Goal: Task Accomplishment & Management: Use online tool/utility

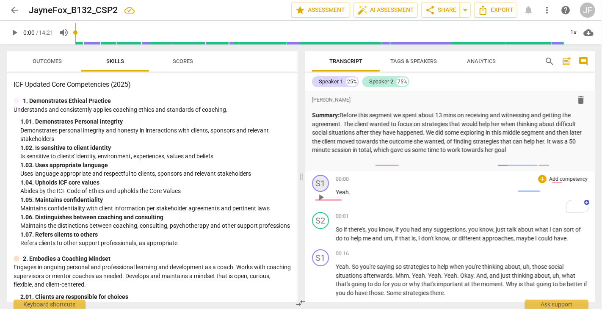
click at [321, 182] on div "S1" at bounding box center [320, 183] width 17 height 17
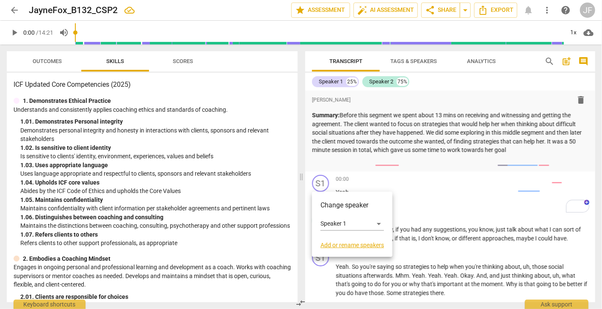
click at [358, 246] on link "Add or rename speakers" at bounding box center [353, 245] width 64 height 7
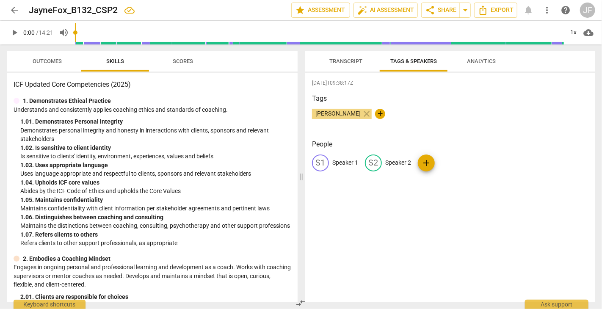
click at [323, 157] on div "S1" at bounding box center [320, 163] width 17 height 17
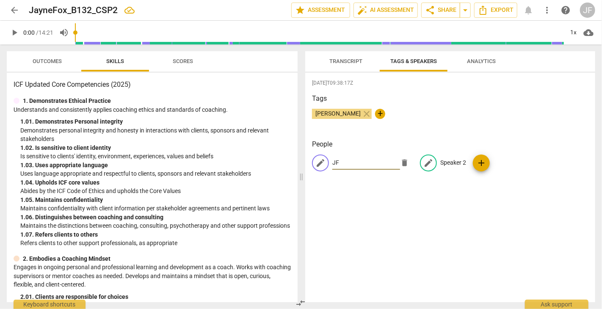
type input "JF"
click at [451, 161] on p "Speaker 2" at bounding box center [453, 162] width 26 height 9
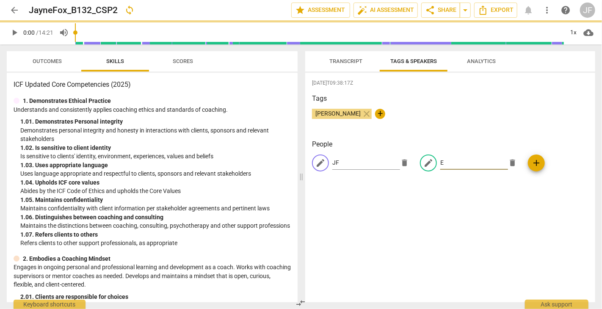
type input "EM"
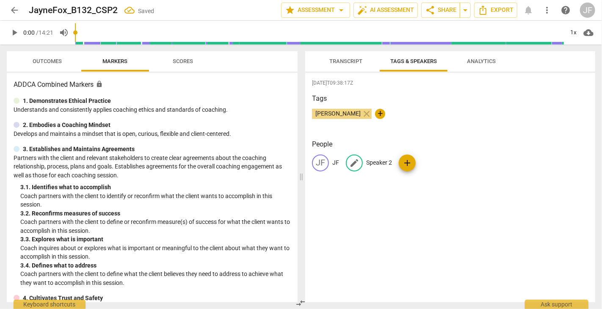
click at [357, 162] on span "edit" at bounding box center [354, 163] width 10 height 10
type input "EM"
click at [404, 201] on div "[DATE]T09:38:17Z Tags [PERSON_NAME] close + People JF JF edit EM delete add" at bounding box center [450, 187] width 290 height 229
click at [378, 135] on div "[DATE]T09:38:17Z Tags [PERSON_NAME] close + People JF JF EM EM add" at bounding box center [450, 187] width 290 height 229
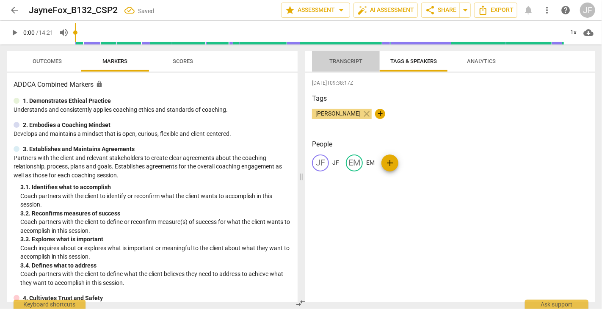
click at [350, 65] on span "Transcript" at bounding box center [345, 61] width 53 height 11
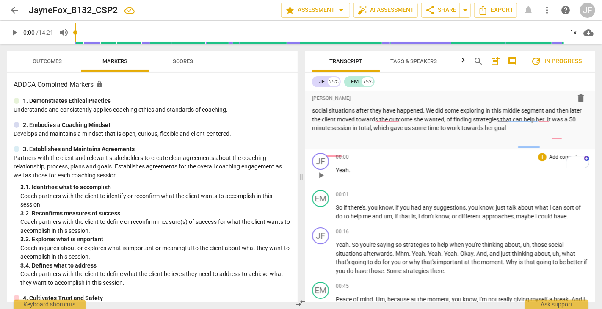
scroll to position [40, 0]
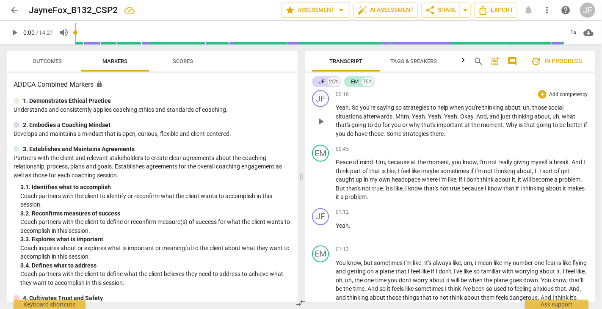
click at [431, 125] on span "that's" at bounding box center [429, 125] width 16 height 7
click at [403, 134] on span "Some" at bounding box center [395, 133] width 16 height 7
click at [394, 133] on span "Some" at bounding box center [395, 133] width 16 height 7
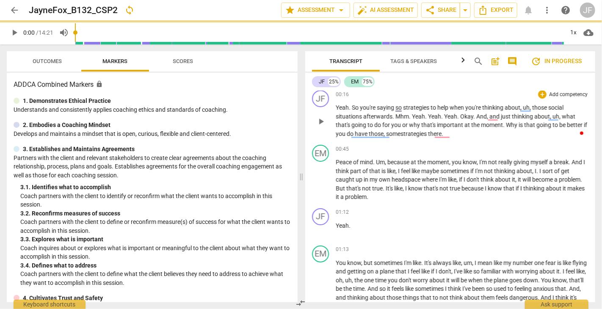
click at [446, 125] on span "important" at bounding box center [451, 125] width 28 height 7
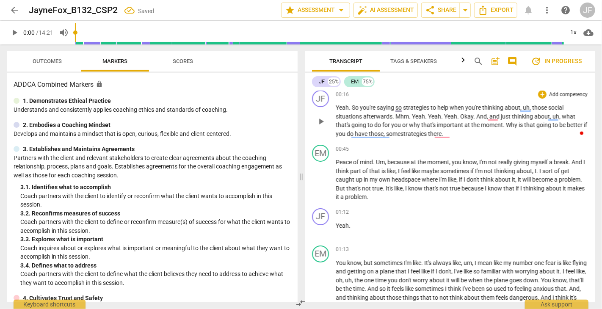
click at [452, 135] on p "Yeah . So you're saying so strategies to help when you're thinking about , uh ,…" at bounding box center [462, 120] width 253 height 35
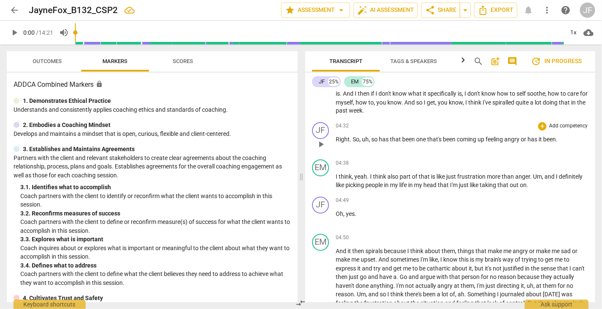
click at [520, 138] on span "angry" at bounding box center [512, 139] width 17 height 7
click at [560, 139] on p "Right . So , uh , so has that been one that's been coming up feeling angry or h…" at bounding box center [462, 139] width 253 height 9
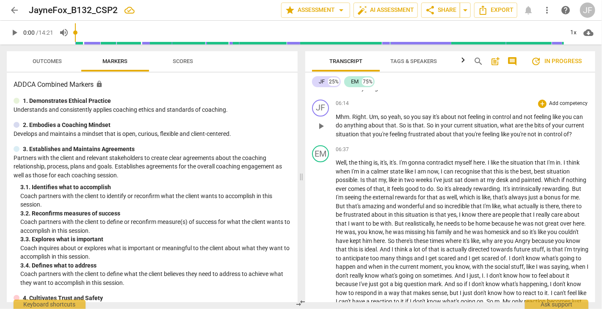
click at [429, 124] on span "So" at bounding box center [431, 125] width 8 height 7
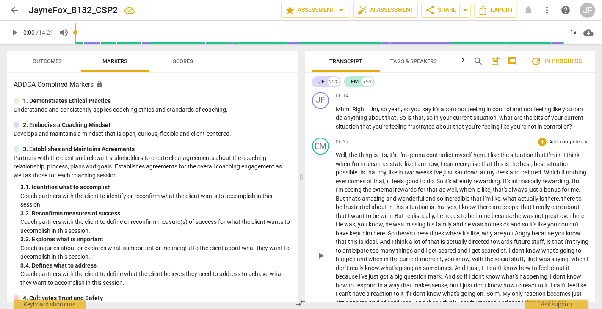
click at [435, 174] on span "I've" at bounding box center [439, 172] width 10 height 7
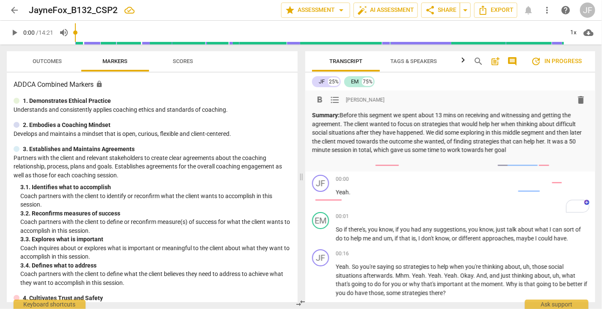
click at [454, 124] on p "Summary: Before this segment we spent about 13 mins on receiving and witnessing…" at bounding box center [450, 133] width 276 height 44
click at [427, 133] on p "Summary: Before this segment we spent about 13 mins on receiving and witnessing…" at bounding box center [450, 133] width 276 height 44
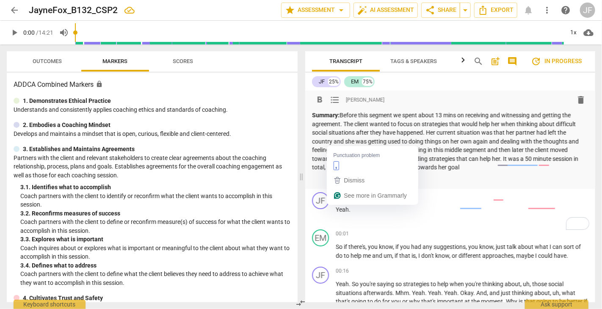
click at [333, 143] on p "Summary: Before this segment we spent about 13 mins on receiving and witnessing…" at bounding box center [450, 141] width 276 height 61
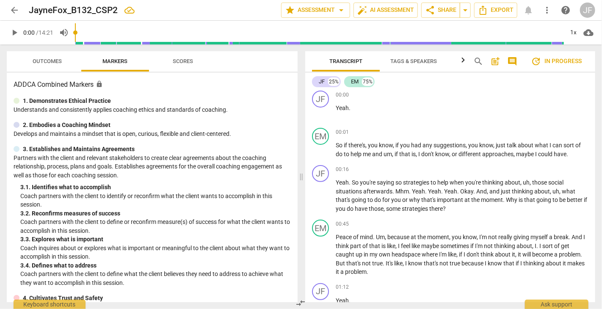
scroll to position [110, 0]
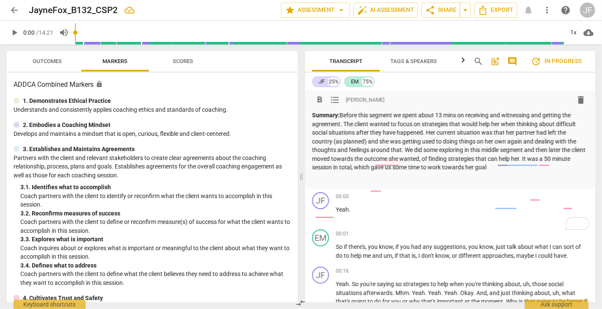
click at [443, 141] on p "Summary: Before this segment we spent about 13 mins on receiving and witnessing…" at bounding box center [450, 141] width 276 height 61
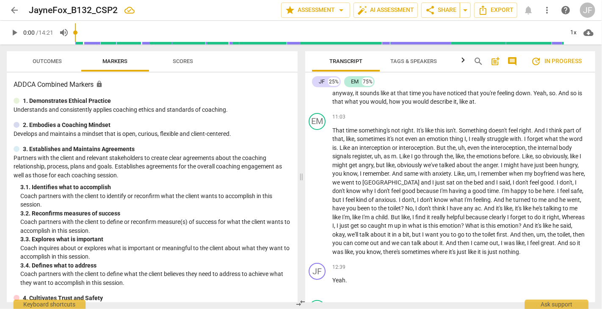
click at [527, 105] on p "Ah . Um . And so I'm hearing that there's that anger , frustration , there's co…" at bounding box center [458, 49] width 253 height 113
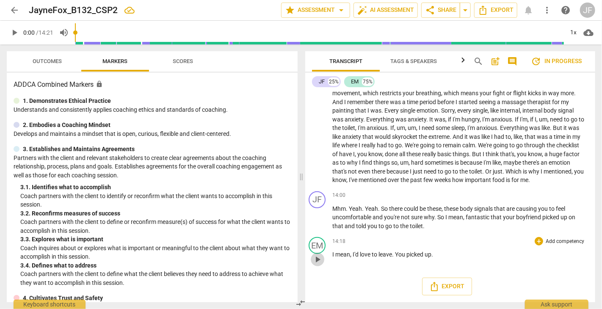
click at [317, 254] on span "play_arrow" at bounding box center [317, 259] width 10 height 10
type input "861"
click at [381, 251] on span "leave" at bounding box center [386, 254] width 14 height 7
drag, startPoint x: 406, startPoint y: 253, endPoint x: 356, endPoint y: 252, distance: 50.4
click at [356, 252] on p "I mean , I'd love to leave . You picked up ." at bounding box center [458, 254] width 253 height 9
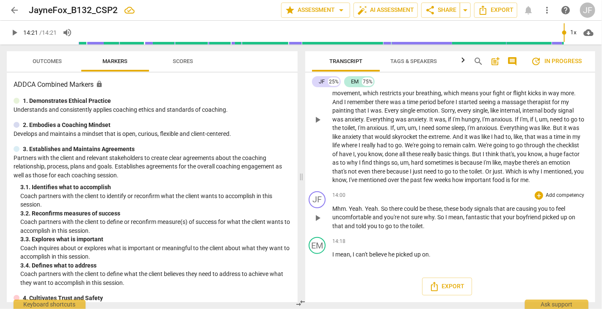
drag, startPoint x: 374, startPoint y: 226, endPoint x: 341, endPoint y: 146, distance: 87.0
click at [572, 140] on span "my" at bounding box center [576, 136] width 8 height 7
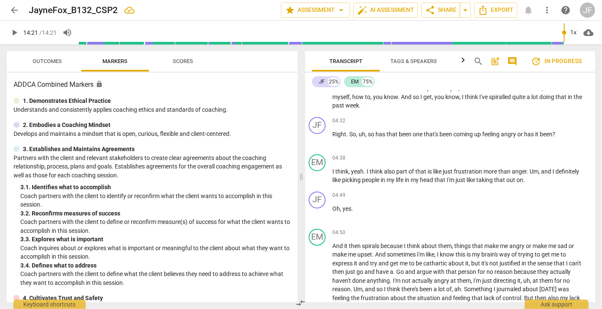
scroll to position [290, 3]
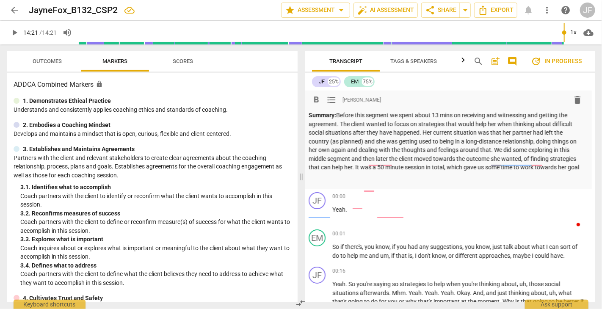
click at [351, 160] on p "Summary: Before this segment we spent about 13 mins on receiving and witnessing…" at bounding box center [447, 141] width 276 height 61
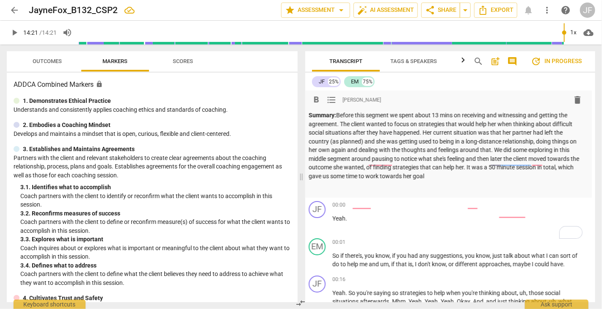
click at [473, 169] on p "Summary: Before this segment we spent about 13 mins on receiving and witnessing…" at bounding box center [447, 145] width 276 height 69
click at [489, 126] on p "Summary: Before this segment we spent about 13 mins on receiving and witnessing…" at bounding box center [447, 145] width 276 height 69
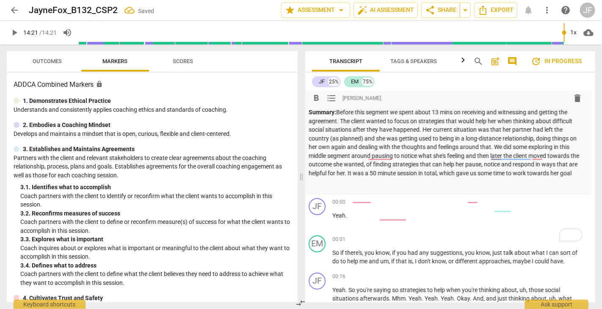
scroll to position [5, 3]
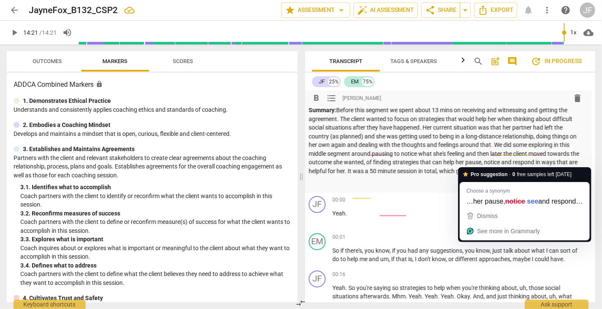
click at [511, 163] on p "Summary: Before this segment we spent about 13 mins on receiving and witnessing…" at bounding box center [447, 140] width 276 height 69
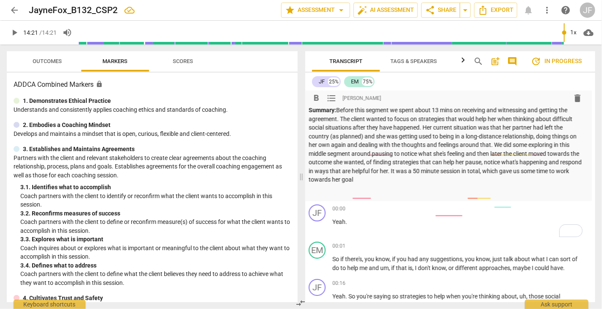
click at [371, 181] on p "Summary: Before this segment we spent about 13 mins on receiving and witnessing…" at bounding box center [447, 145] width 276 height 78
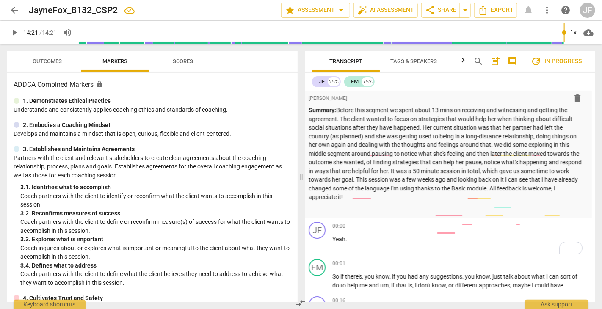
click at [452, 81] on div "JF 25% EM 75%" at bounding box center [450, 82] width 276 height 14
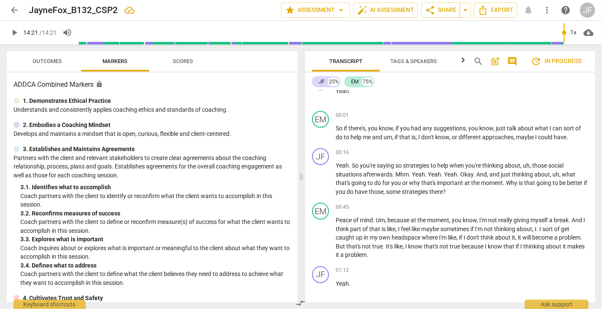
scroll to position [164, 0]
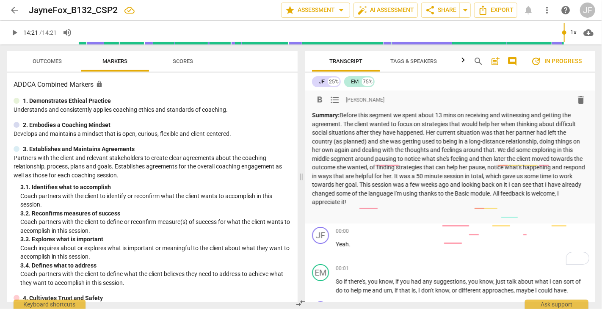
click at [447, 152] on p "Summary:" at bounding box center [450, 159] width 276 height 96
click at [540, 141] on p "Summary:" at bounding box center [450, 159] width 276 height 96
click at [502, 151] on p "Summary:" at bounding box center [450, 159] width 276 height 96
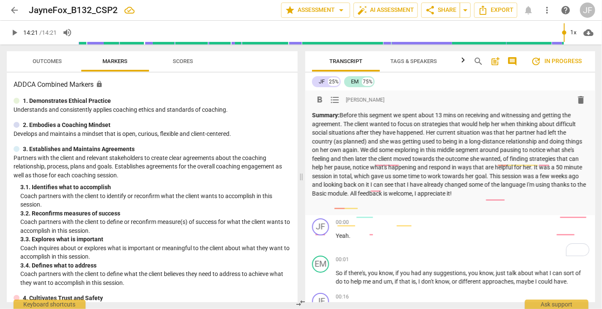
click at [417, 170] on p "Summary: Before this segment we spent about 13 mins on receiving and witnessing…" at bounding box center [450, 154] width 276 height 87
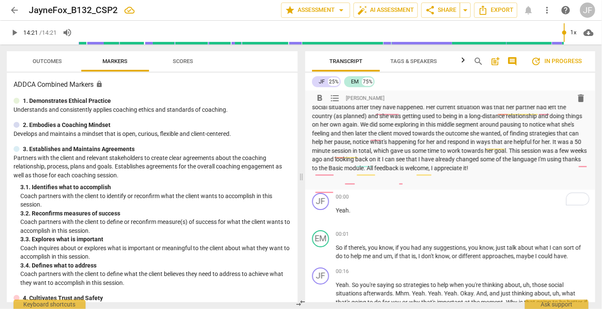
scroll to position [38, 0]
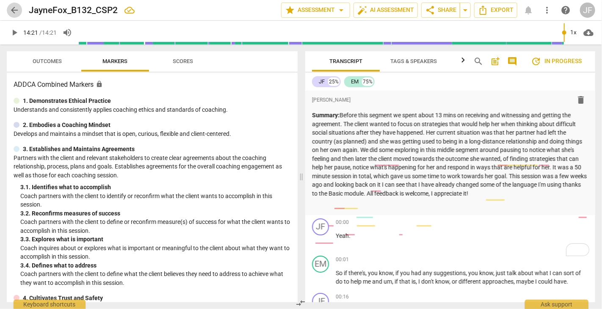
click at [15, 9] on span "arrow_back" at bounding box center [14, 10] width 10 height 10
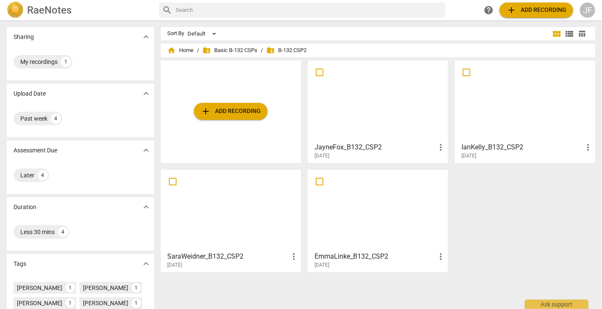
click at [221, 227] on div at bounding box center [231, 210] width 134 height 75
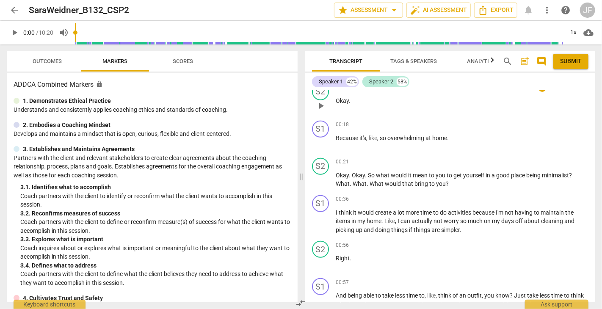
scroll to position [213, 0]
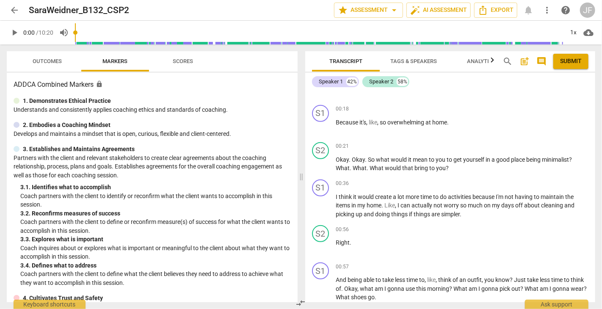
click at [14, 10] on span "arrow_back" at bounding box center [14, 10] width 10 height 10
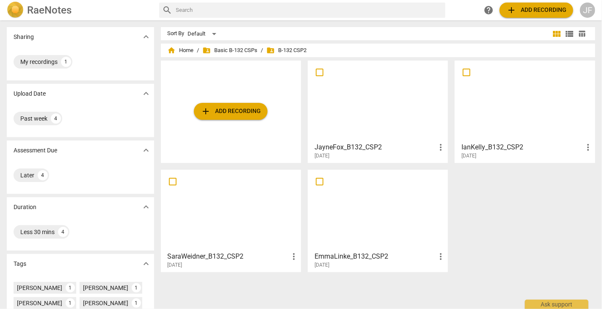
click at [489, 122] on div at bounding box center [525, 101] width 134 height 75
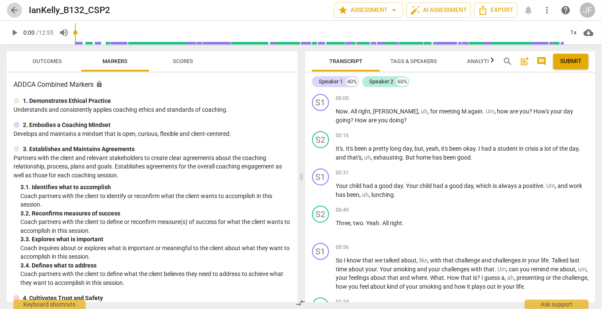
click at [13, 11] on span "arrow_back" at bounding box center [14, 10] width 10 height 10
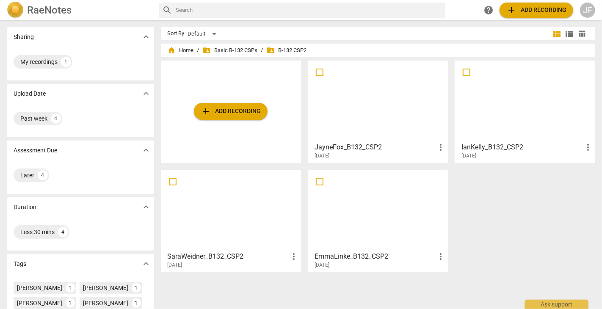
click at [363, 229] on div at bounding box center [378, 210] width 134 height 75
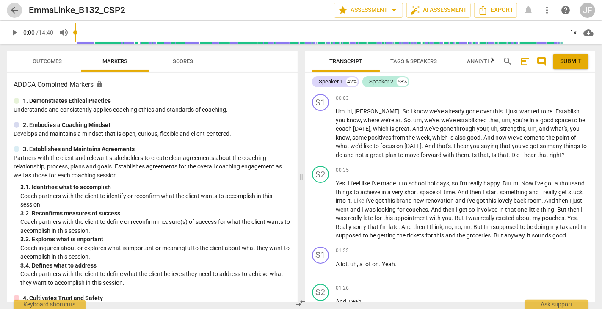
click at [16, 9] on span "arrow_back" at bounding box center [14, 10] width 10 height 10
